Goal: Check status: Check status

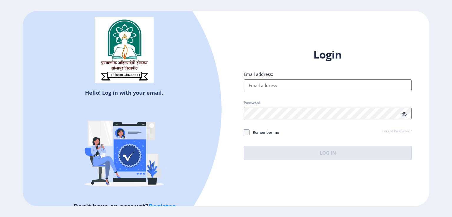
click at [286, 87] on input "Email address:" at bounding box center [327, 85] width 168 height 12
type input "[EMAIL_ADDRESS][DOMAIN_NAME]"
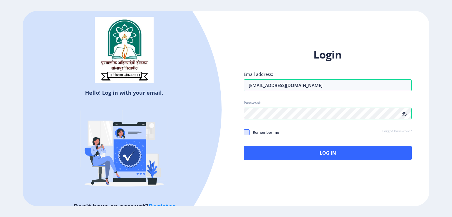
click at [246, 133] on span at bounding box center [246, 132] width 6 height 6
click at [244, 132] on input "Remember me" at bounding box center [243, 132] width 0 height 0
checkbox input "true"
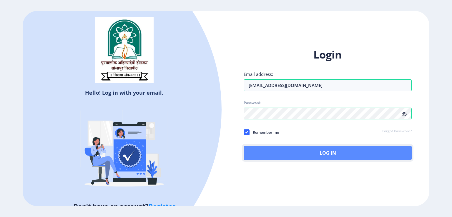
click at [307, 156] on button "Log In" at bounding box center [327, 153] width 168 height 14
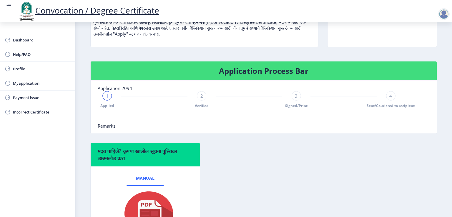
scroll to position [118, 0]
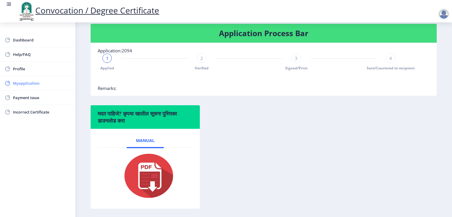
click at [24, 84] on span "Myapplication" at bounding box center [42, 83] width 58 height 7
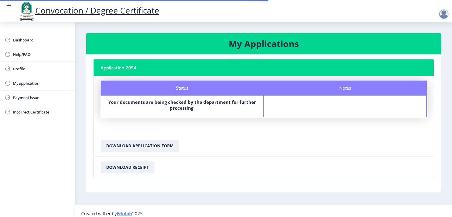
click at [183, 101] on b "Your documents are being checked by the department for further processing." at bounding box center [182, 105] width 148 height 12
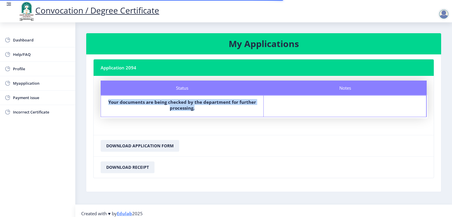
click at [183, 101] on b "Your documents are being checked by the department for further processing." at bounding box center [182, 105] width 148 height 12
click at [118, 13] on link "Convocation / Degree Certificate" at bounding box center [88, 10] width 141 height 11
click at [231, 122] on nb-card-body "Status Notes Status Your documents are being checked by the department for furt…" at bounding box center [263, 105] width 340 height 59
